Goal: Obtain resource: Obtain resource

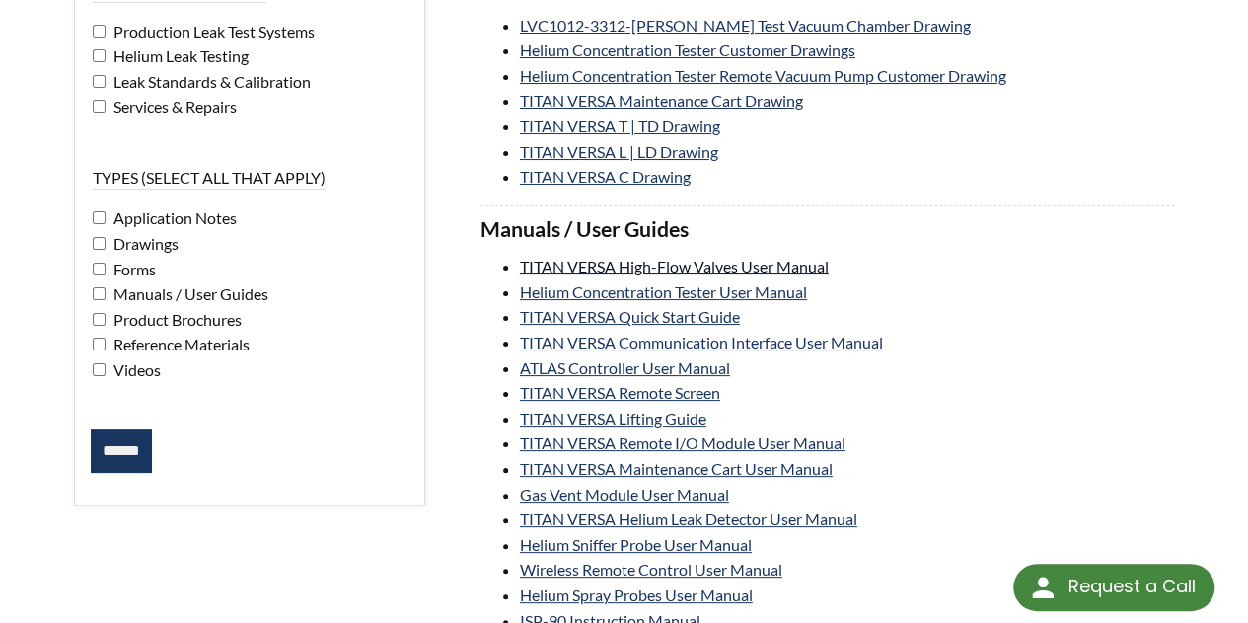
scroll to position [197, 0]
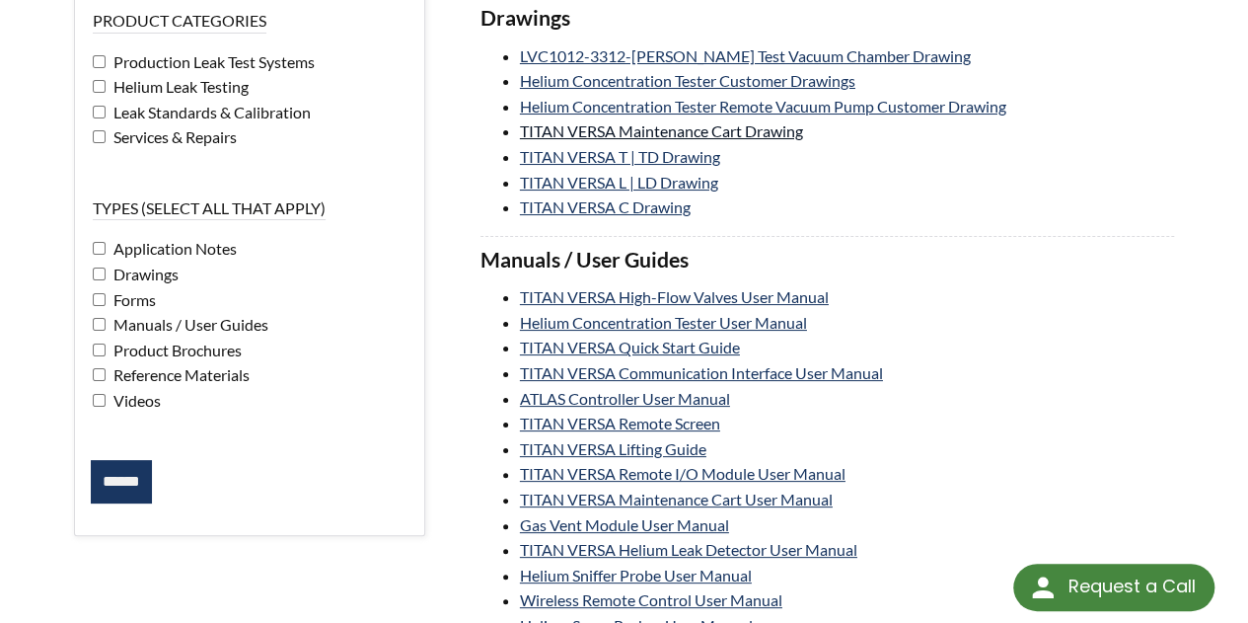
click at [583, 121] on link "TITAN VERSA Maintenance Cart Drawing" at bounding box center [661, 130] width 283 height 19
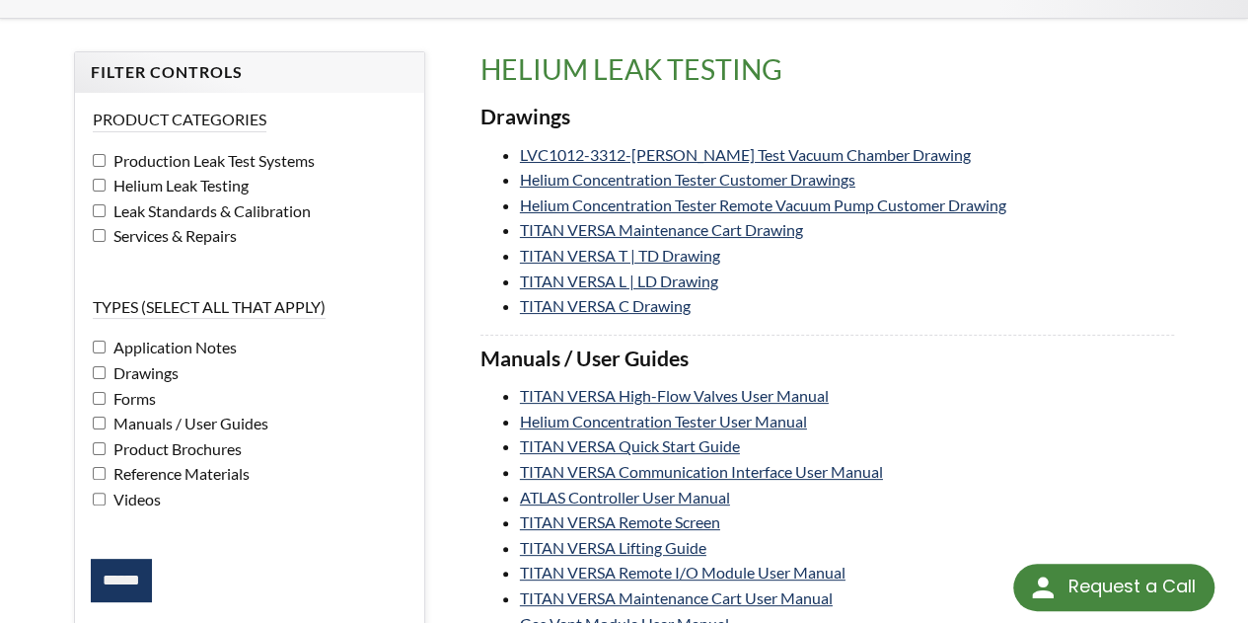
click at [117, 562] on input "******" at bounding box center [121, 579] width 61 height 43
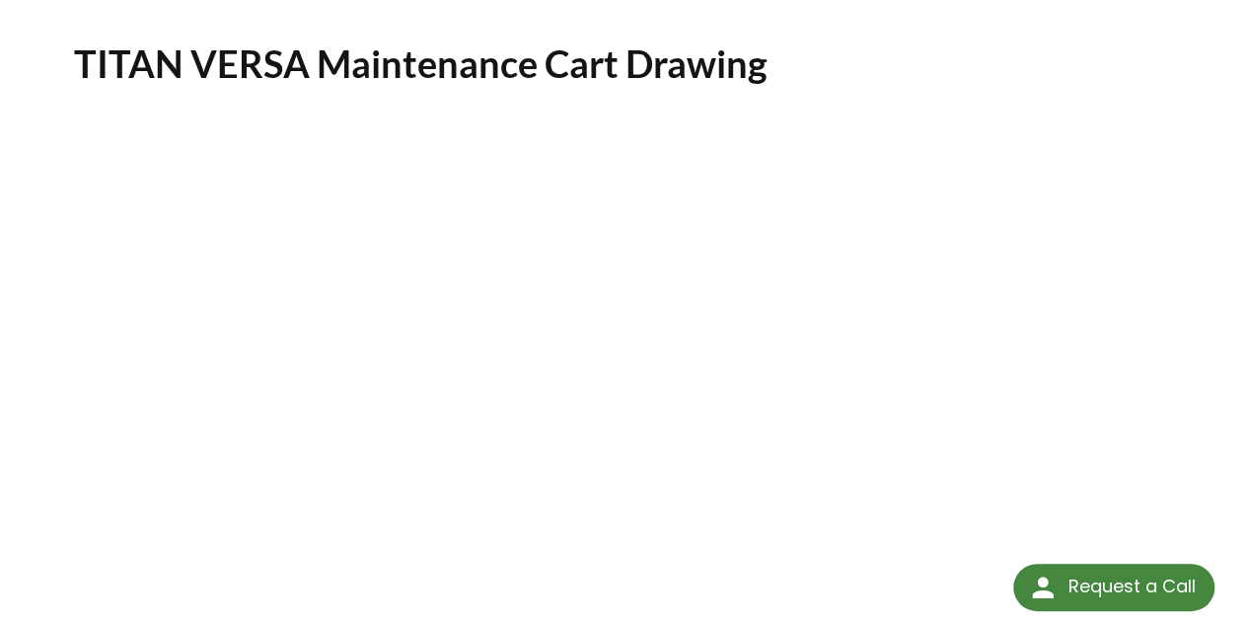
scroll to position [197, 0]
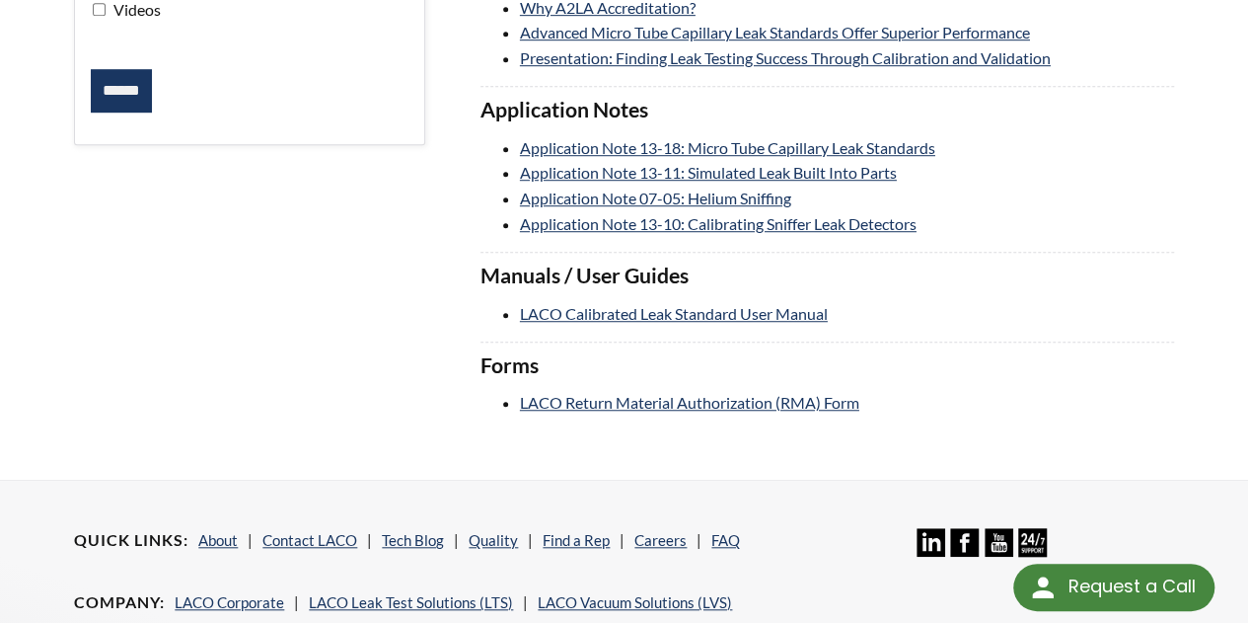
scroll to position [592, 0]
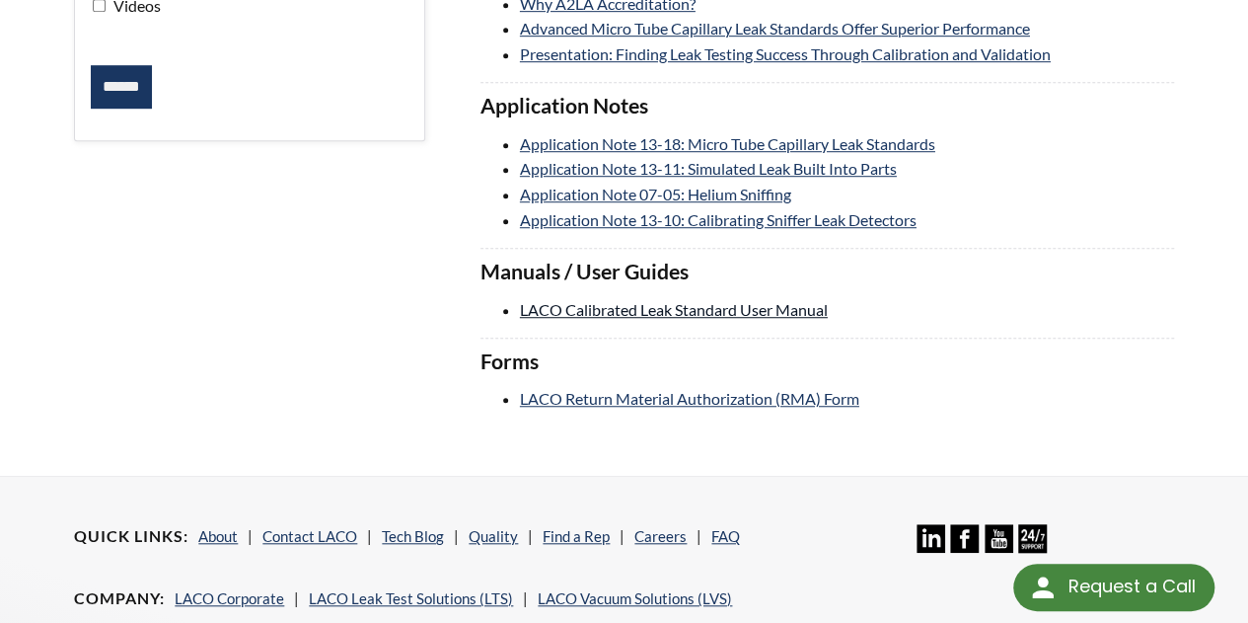
click at [576, 300] on link "LACO Calibrated Leak Standard User Manual" at bounding box center [674, 309] width 308 height 19
